Goal: Obtain resource: Download file/media

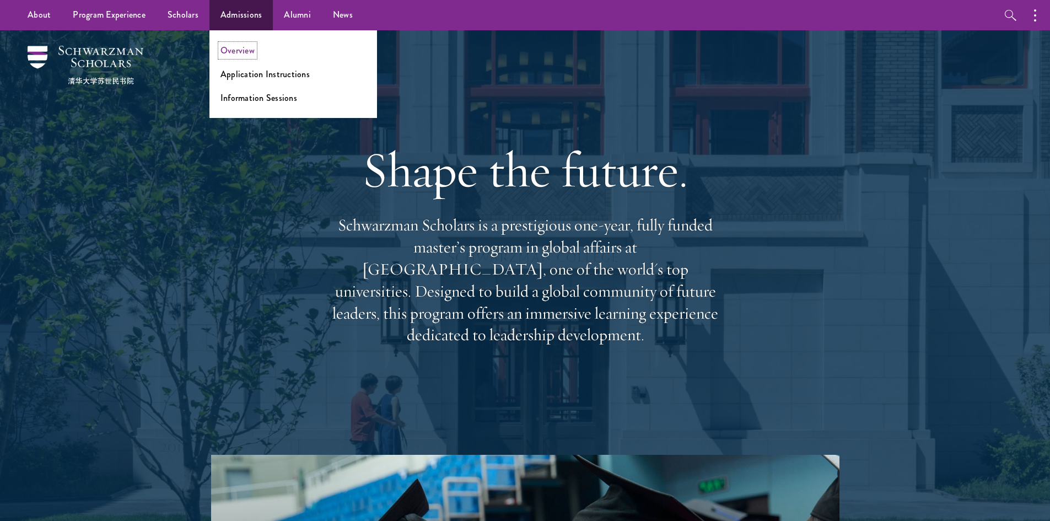
click at [245, 47] on link "Overview" at bounding box center [237, 50] width 34 height 13
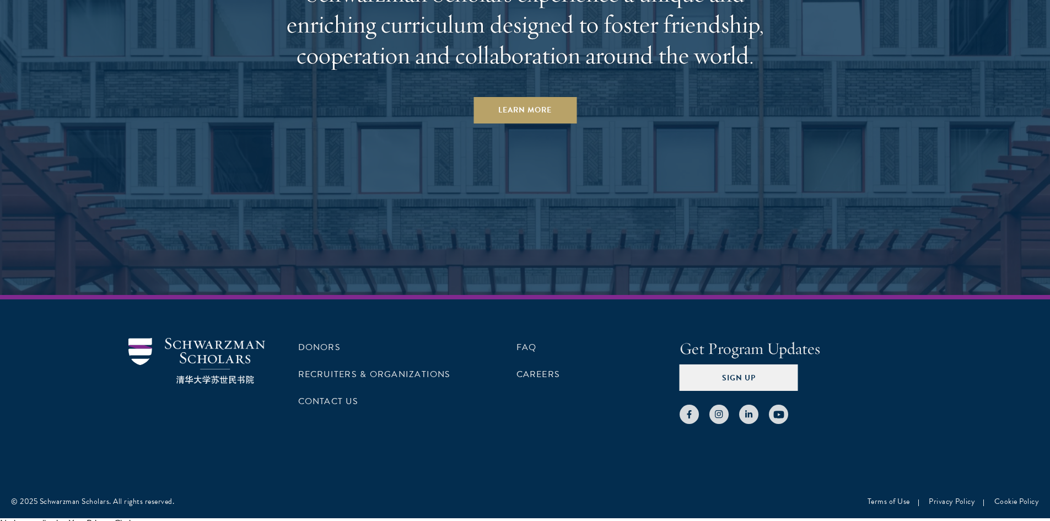
scroll to position [4800, 0]
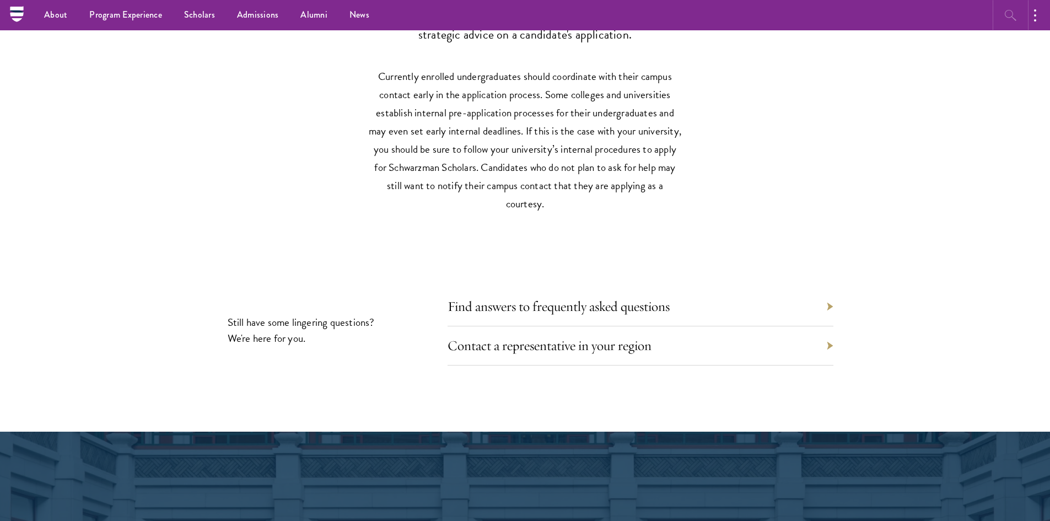
click at [1008, 13] on icon "button" at bounding box center [1010, 15] width 13 height 13
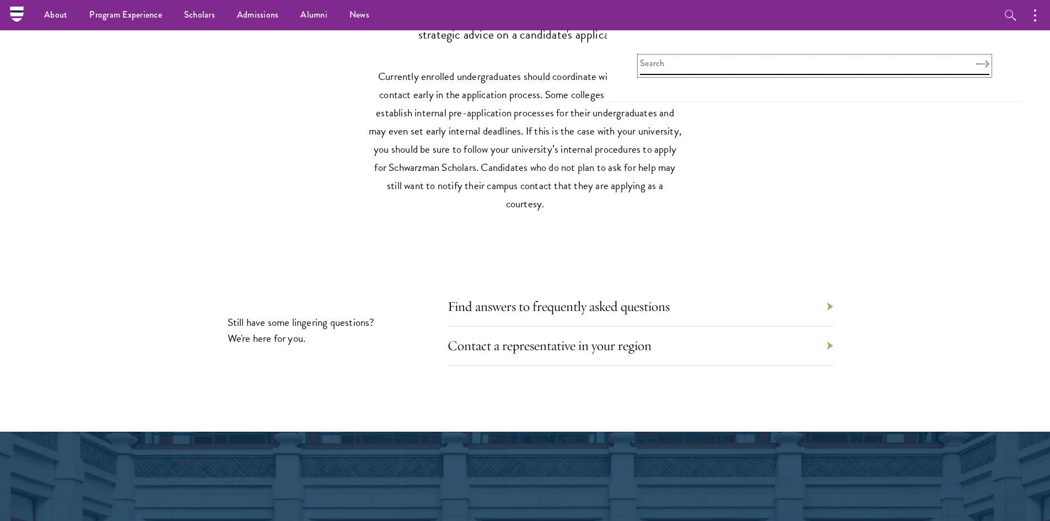
click at [912, 61] on input "search" at bounding box center [814, 66] width 349 height 18
type input "brochure"
click at [976, 60] on button "Search" at bounding box center [982, 64] width 13 height 8
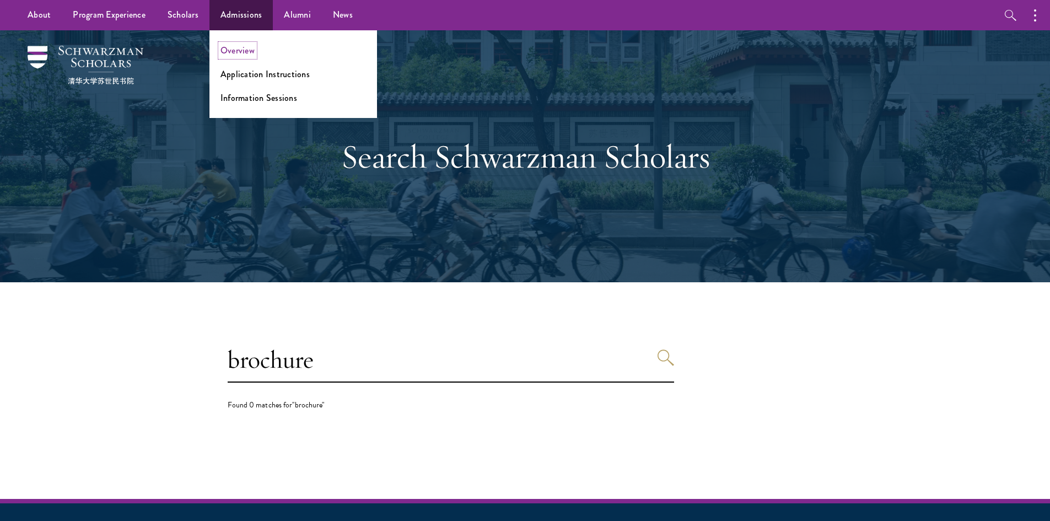
click at [244, 46] on link "Overview" at bounding box center [237, 50] width 34 height 13
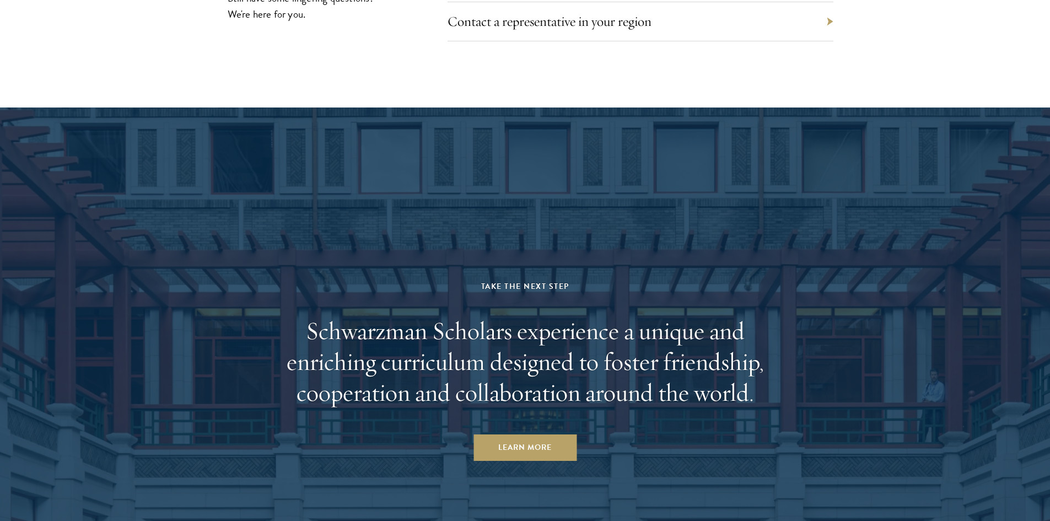
scroll to position [4903, 0]
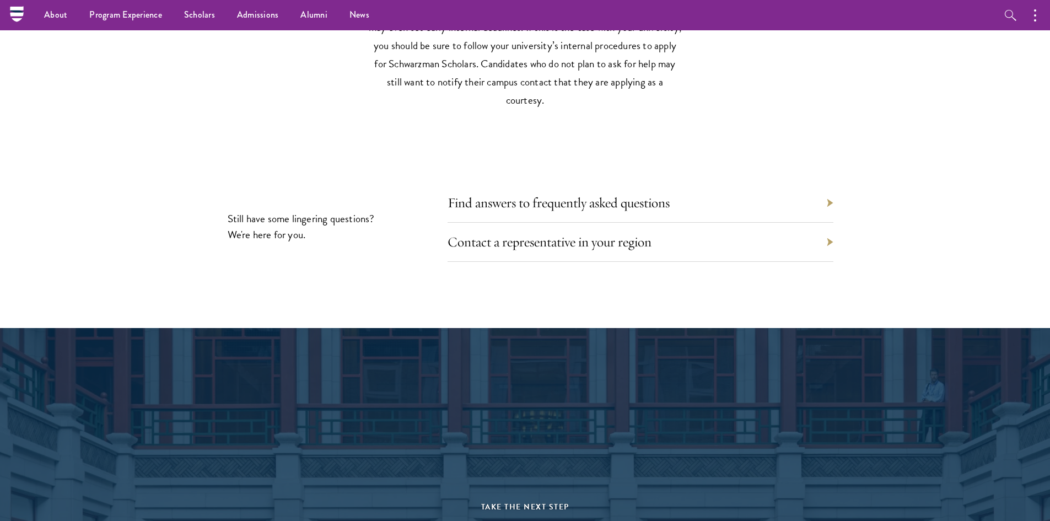
click at [651, 223] on div "Contact a representative in your region" at bounding box center [640, 242] width 386 height 39
click at [653, 233] on link "Contact a representative in your region" at bounding box center [558, 241] width 204 height 17
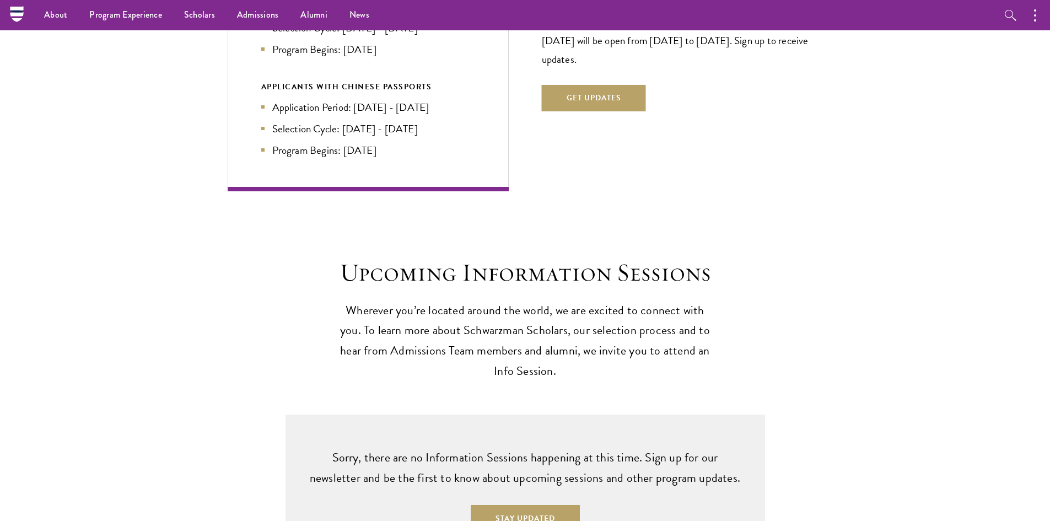
scroll to position [1439, 0]
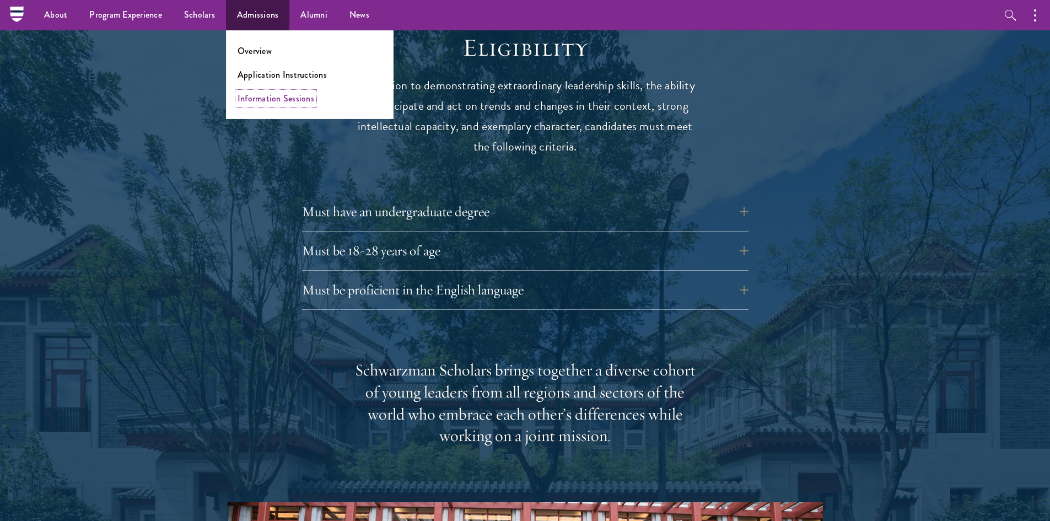
click at [260, 98] on link "Information Sessions" at bounding box center [275, 98] width 77 height 13
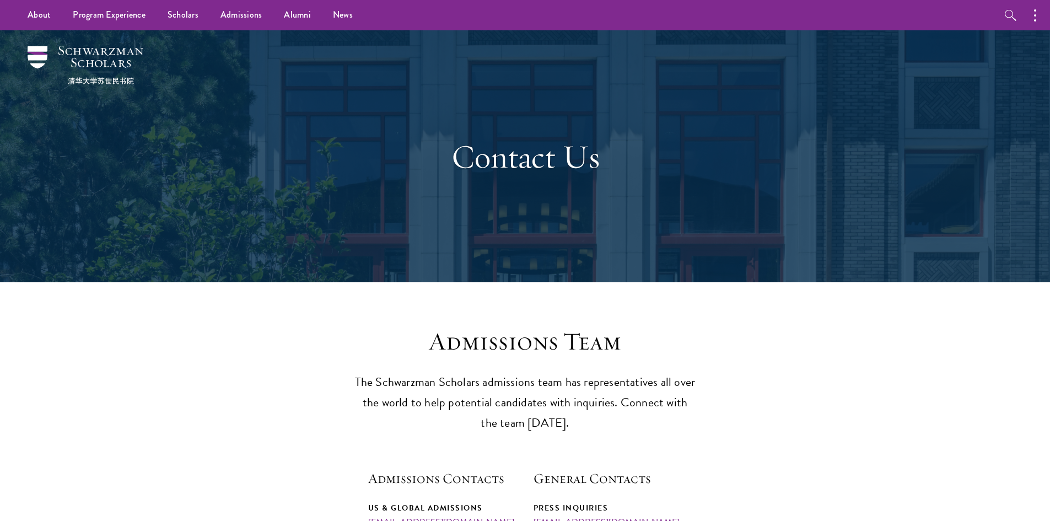
scroll to position [165, 0]
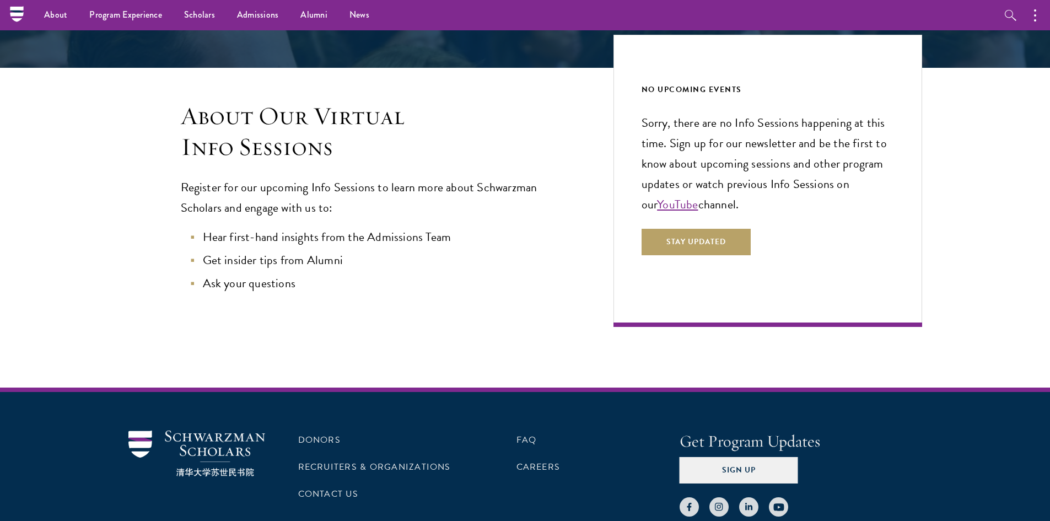
scroll to position [159, 0]
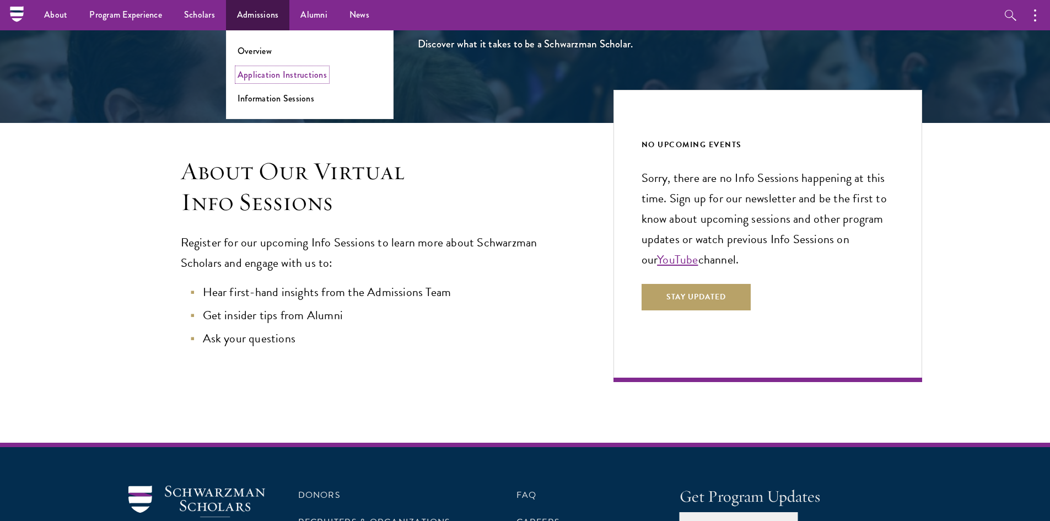
click at [277, 75] on link "Application Instructions" at bounding box center [281, 74] width 89 height 13
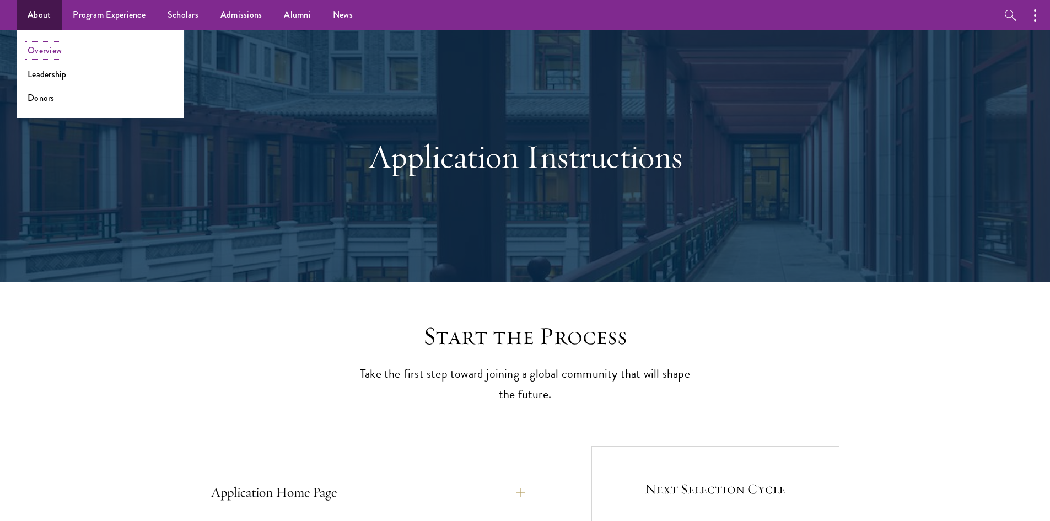
click at [43, 47] on link "Overview" at bounding box center [45, 50] width 34 height 13
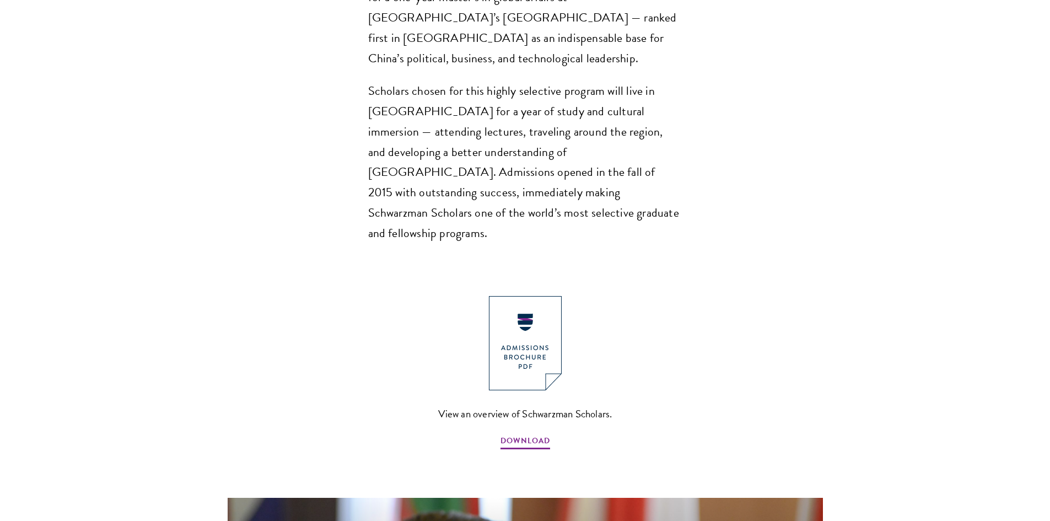
scroll to position [1047, 0]
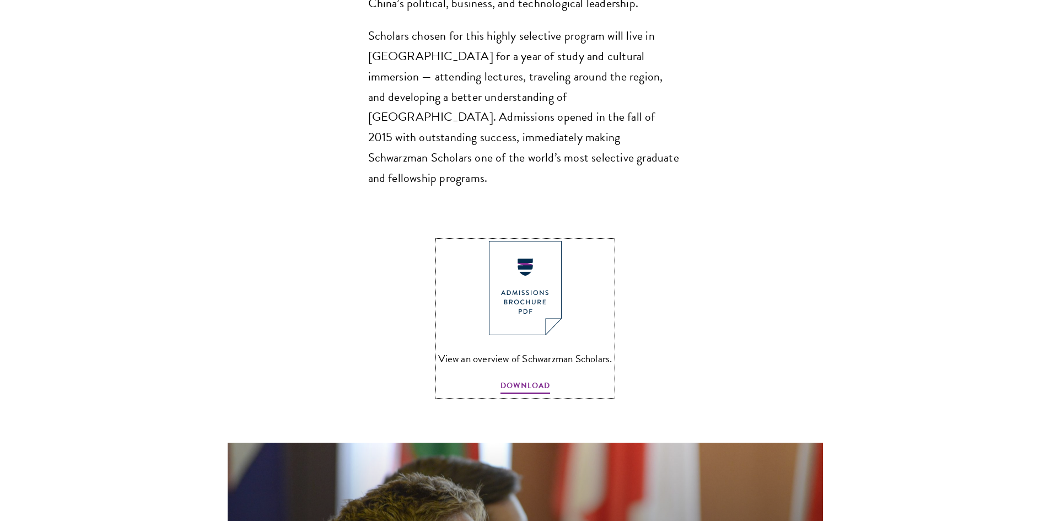
click at [509, 241] on img at bounding box center [525, 288] width 73 height 94
